Goal: Information Seeking & Learning: Learn about a topic

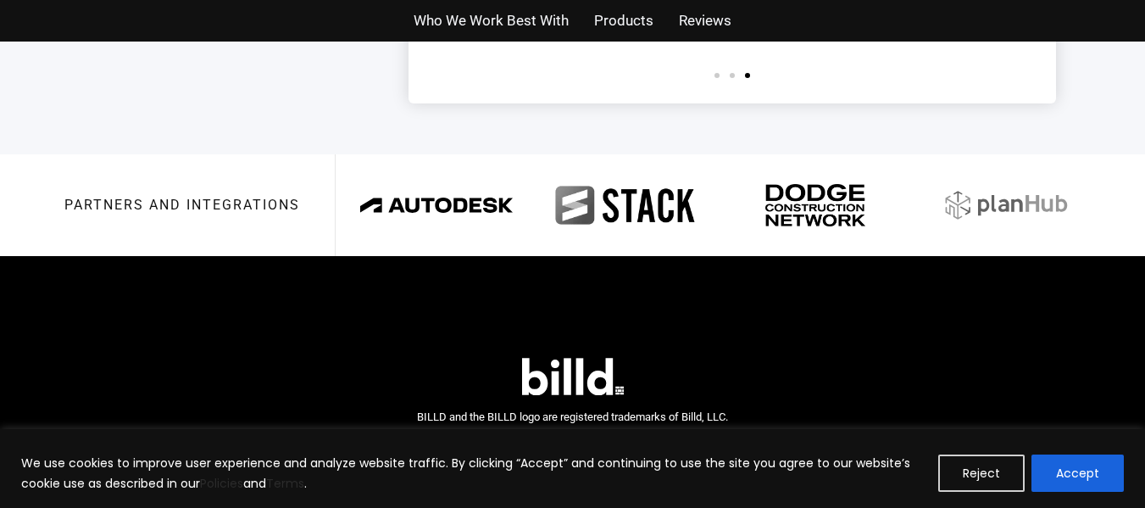
scroll to position [4152, 0]
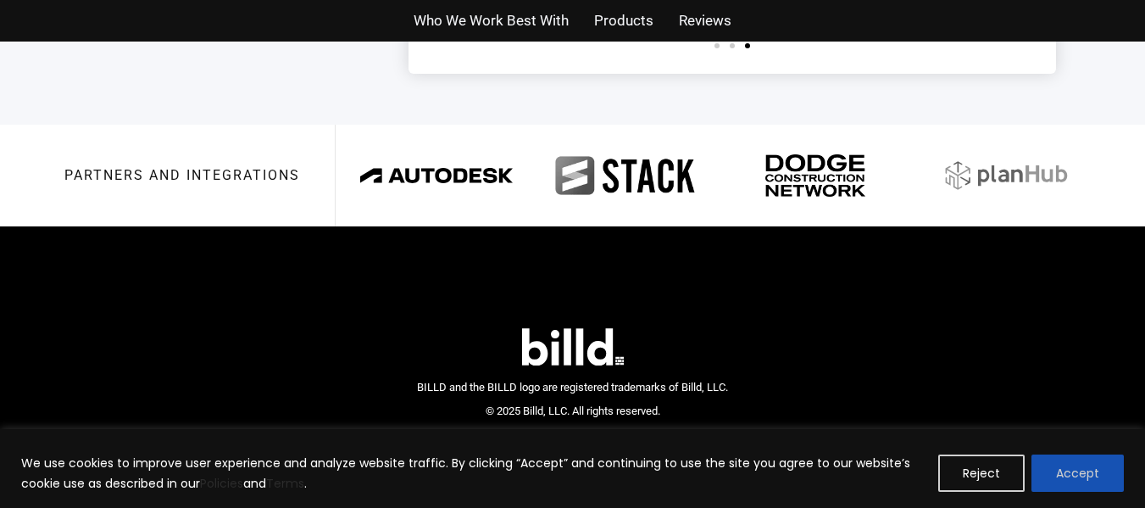
click at [1080, 460] on button "Accept" at bounding box center [1078, 472] width 92 height 37
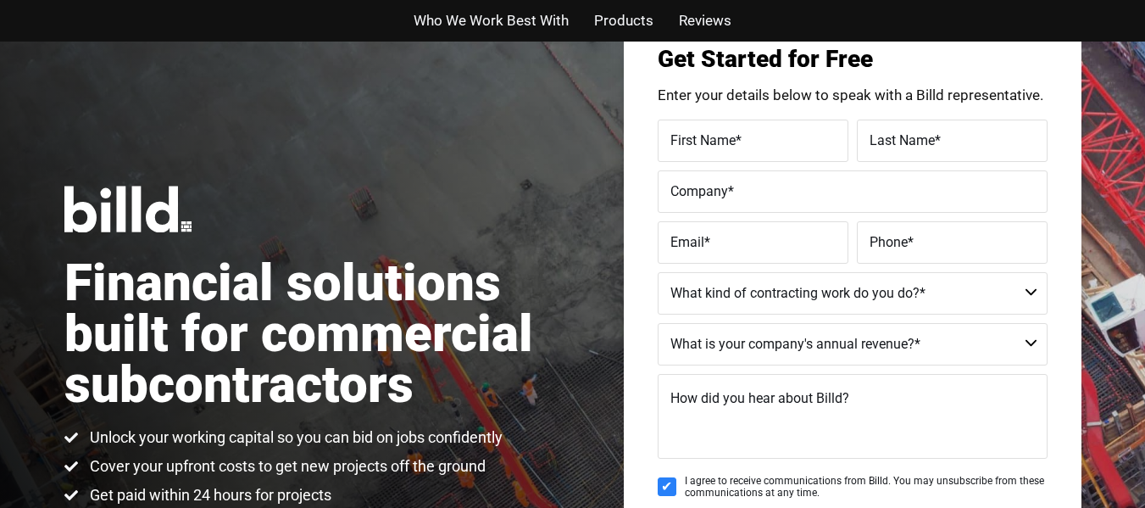
scroll to position [0, 0]
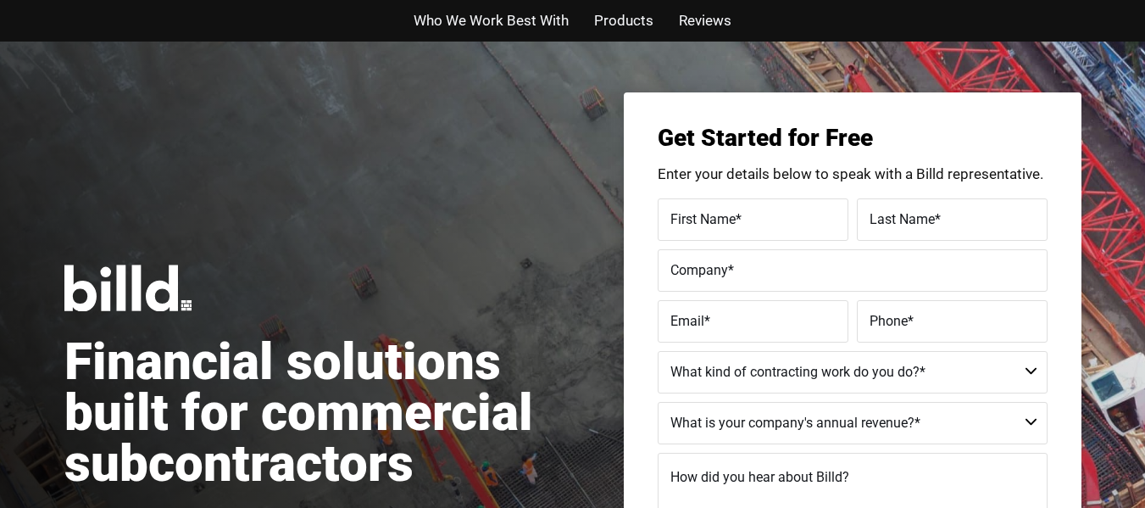
click at [509, 12] on span "Who We Work Best With" at bounding box center [491, 20] width 155 height 25
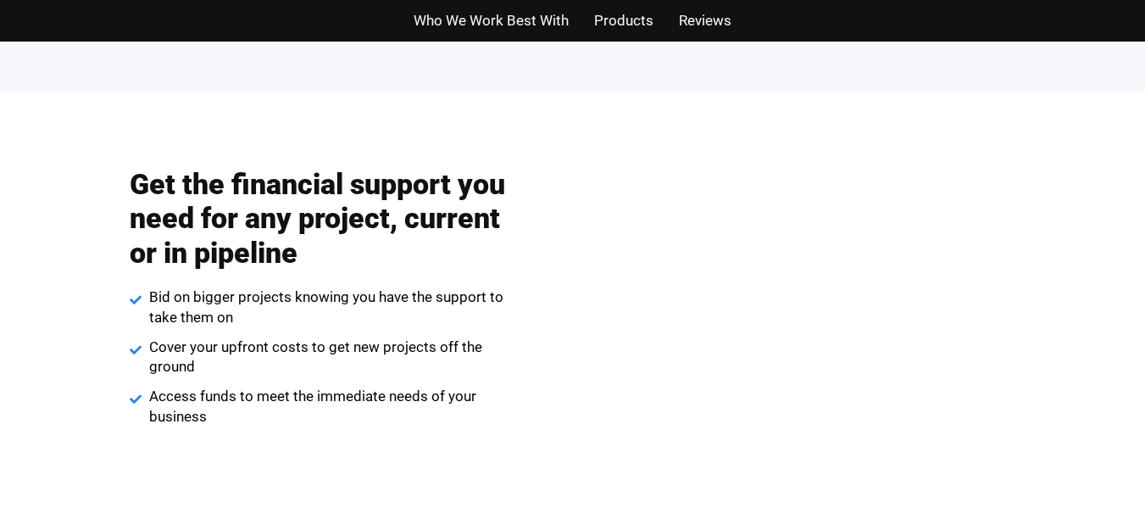
scroll to position [1929, 0]
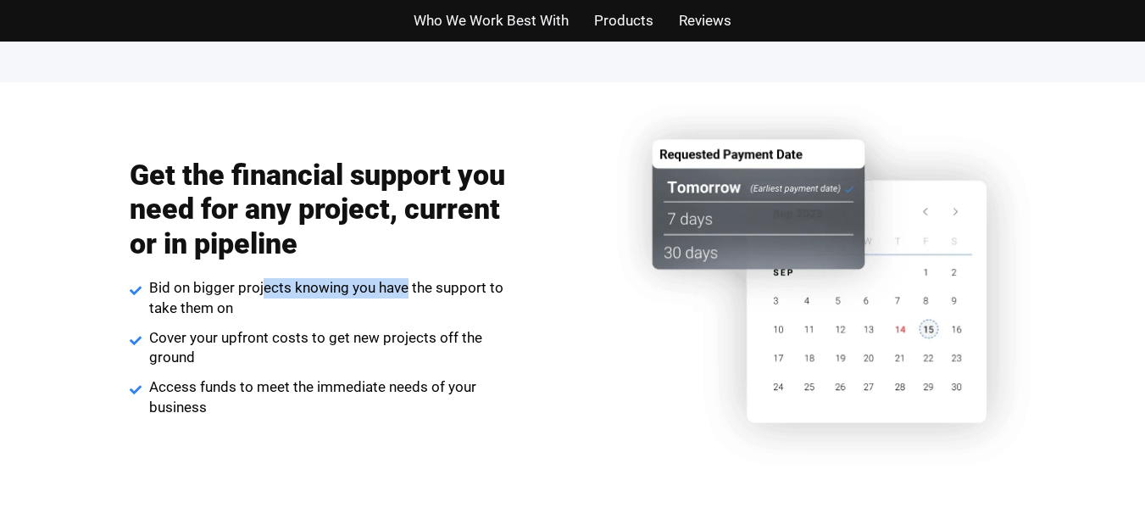
drag, startPoint x: 260, startPoint y: 292, endPoint x: 403, endPoint y: 298, distance: 143.4
click at [403, 298] on span "Bid on bigger projects knowing you have the support to take them on" at bounding box center [328, 298] width 367 height 41
click at [531, 364] on div "Get the financial support you need for any project, current or in pipeline Bid …" at bounding box center [320, 287] width 513 height 277
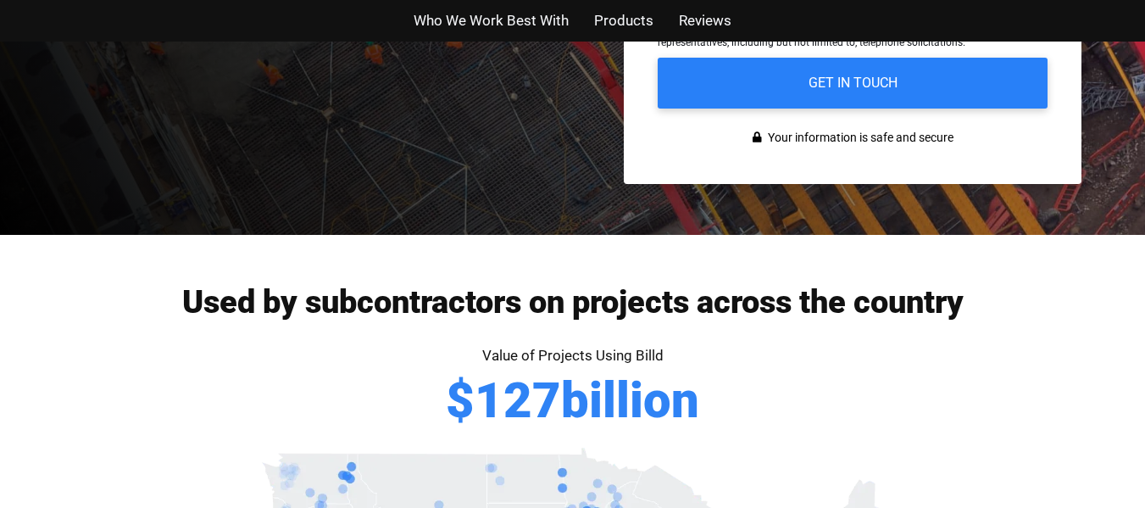
click at [618, 15] on span "Products" at bounding box center [623, 20] width 59 height 25
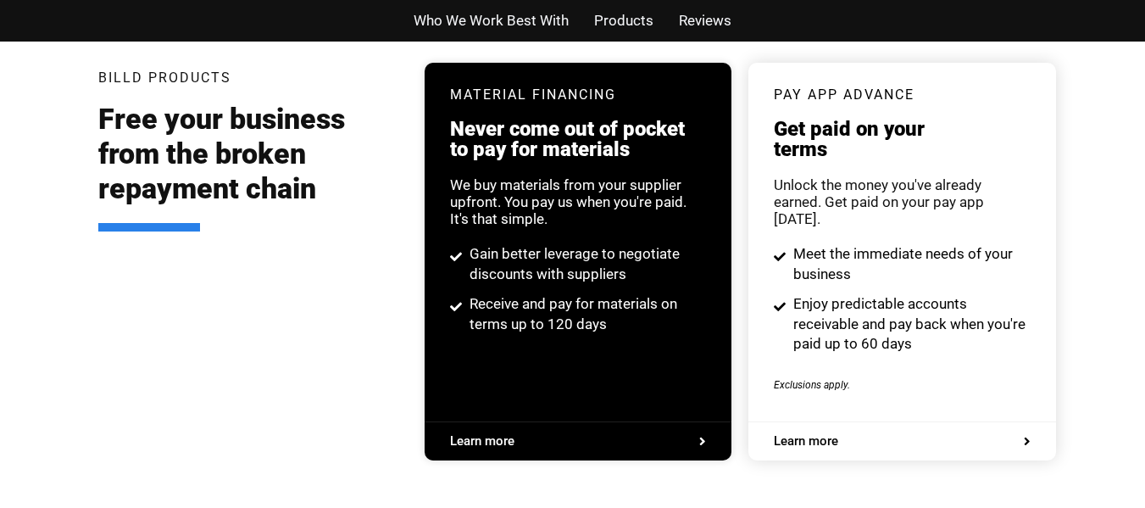
scroll to position [3266, 0]
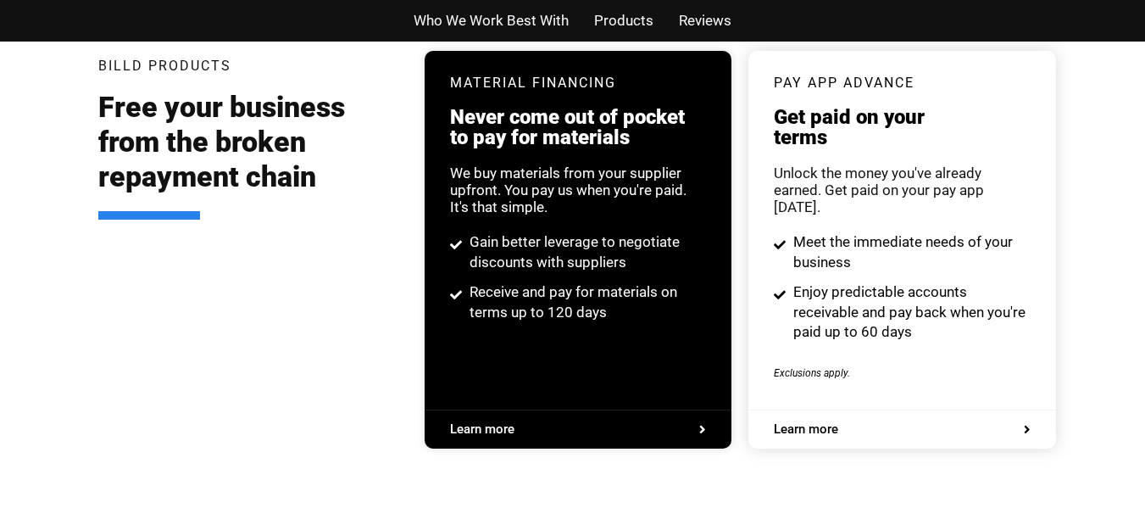
click at [800, 423] on span "Learn more" at bounding box center [806, 429] width 64 height 13
